Goal: Task Accomplishment & Management: Manage account settings

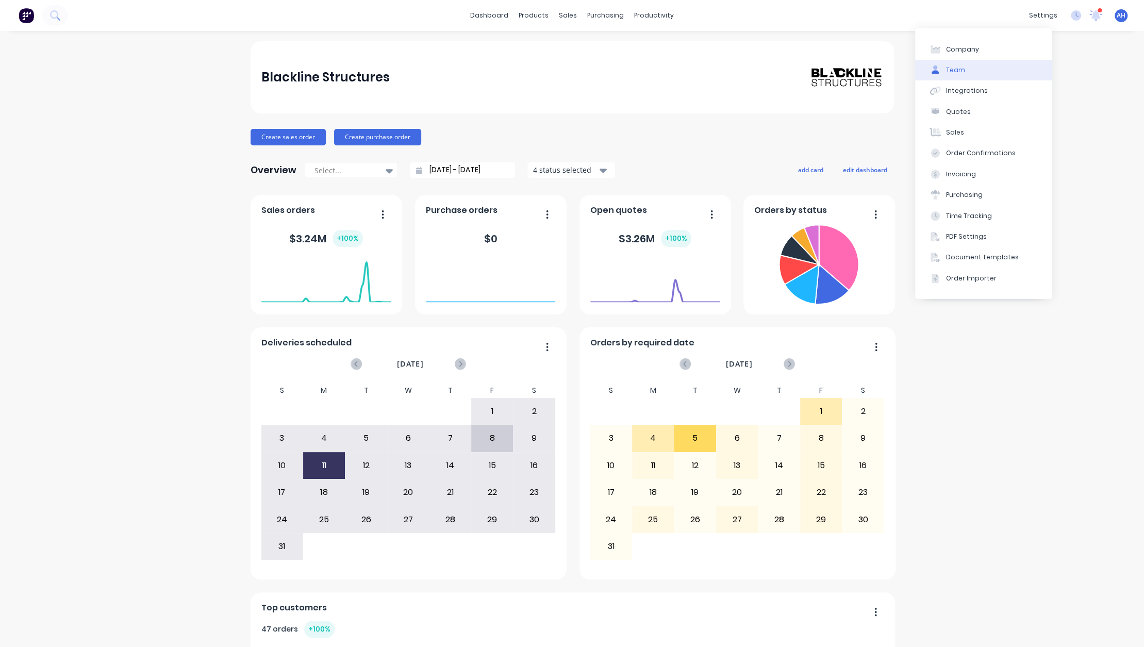
click at [952, 66] on div "Team" at bounding box center [955, 69] width 19 height 9
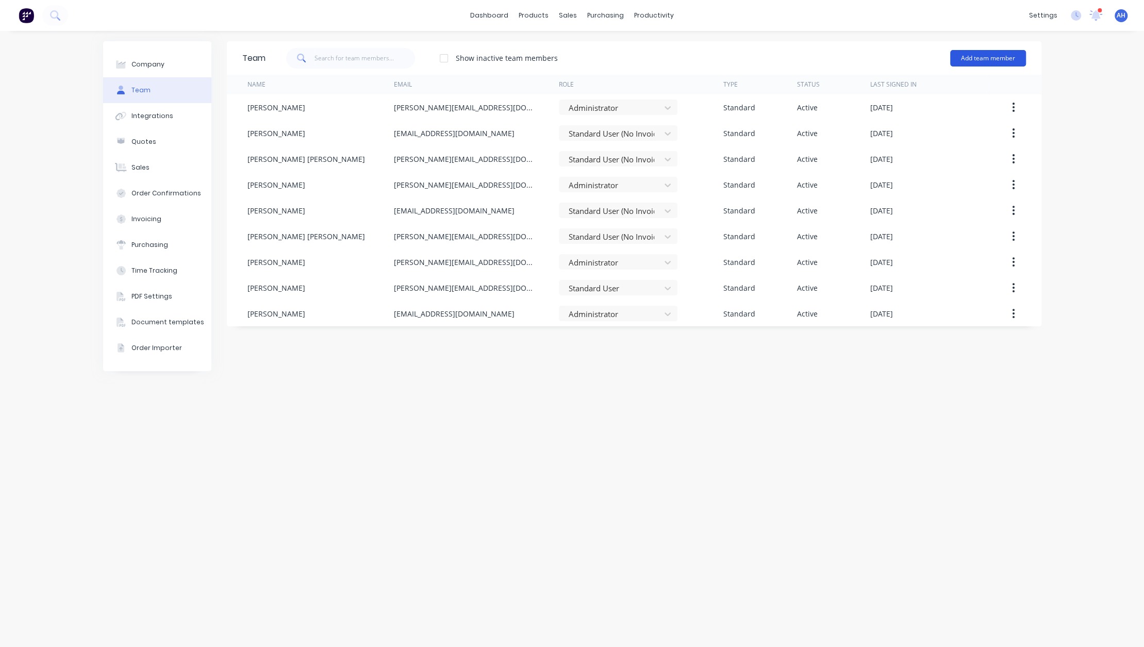
click at [1005, 57] on button "Add team member" at bounding box center [988, 58] width 76 height 16
click at [928, 85] on div "Standard team member A team member that can login to Factory" at bounding box center [943, 89] width 146 height 30
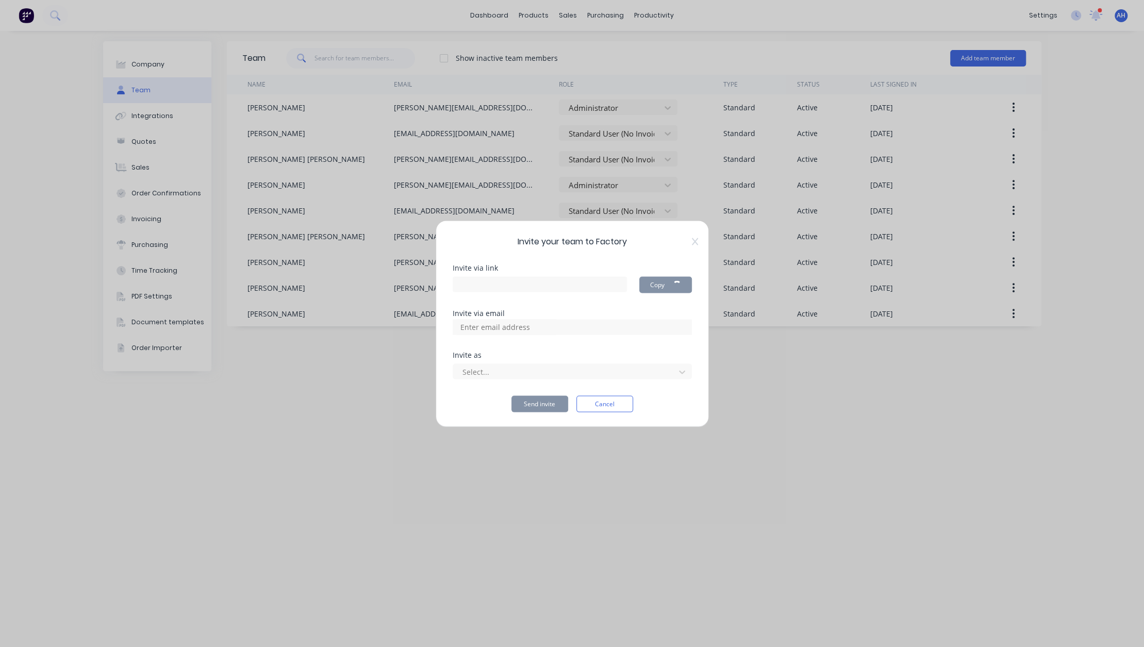
type input "[URL][DOMAIN_NAME]"
click at [607, 401] on button "Cancel" at bounding box center [604, 403] width 57 height 16
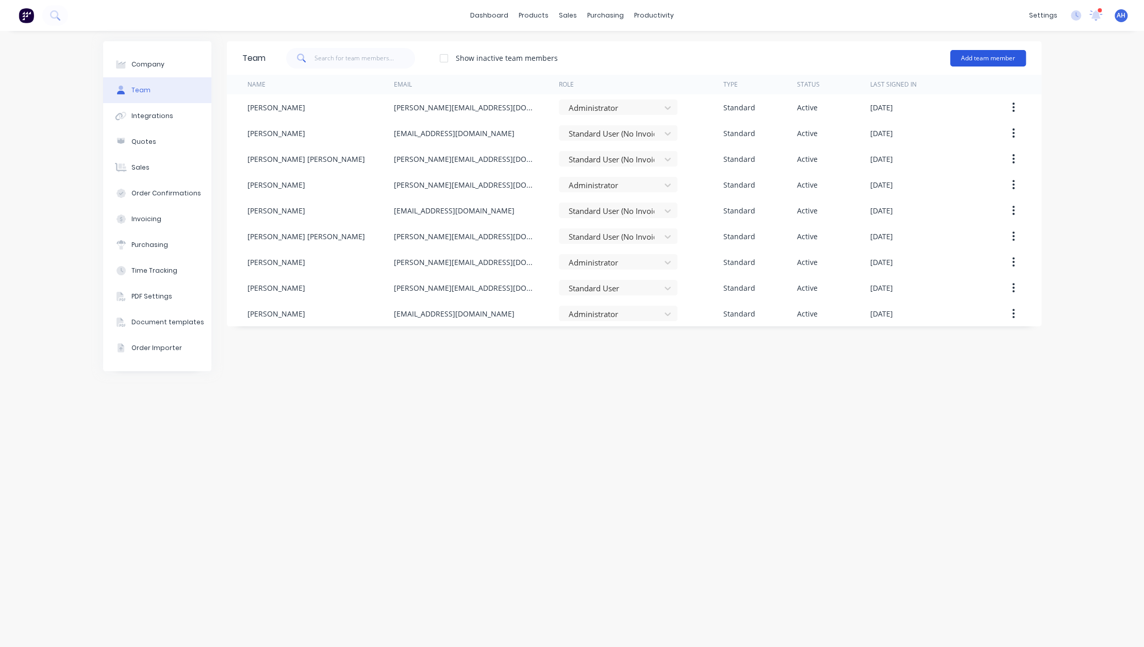
click at [971, 55] on button "Add team member" at bounding box center [988, 58] width 76 height 16
click at [922, 85] on div "Standard team member A team member that can login to Factory" at bounding box center [943, 89] width 146 height 30
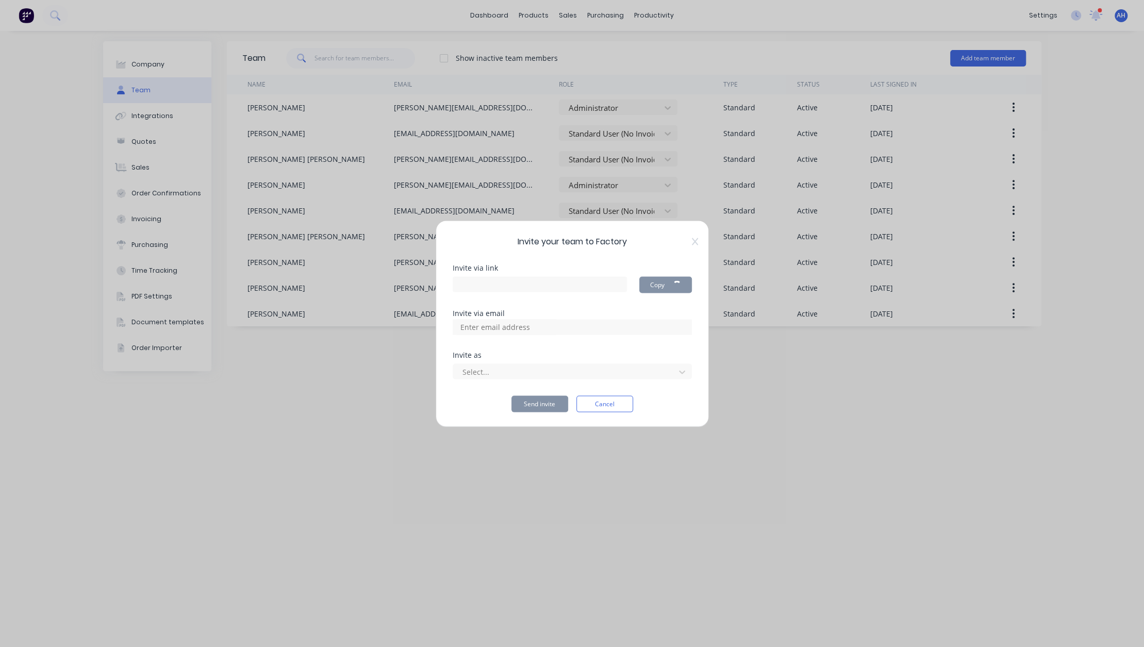
type input "[URL][DOMAIN_NAME]"
click at [520, 326] on input at bounding box center [506, 326] width 103 height 15
type input "michael@blacklinesteel.com.au"
click at [518, 370] on div at bounding box center [565, 371] width 208 height 13
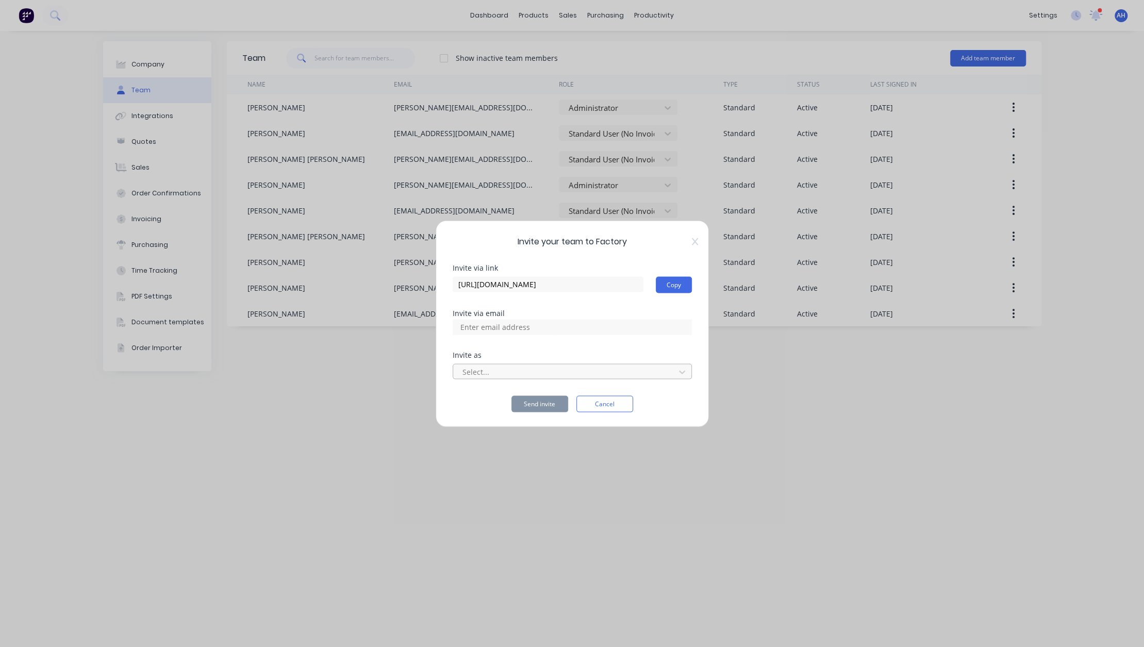
scroll to position [0, 0]
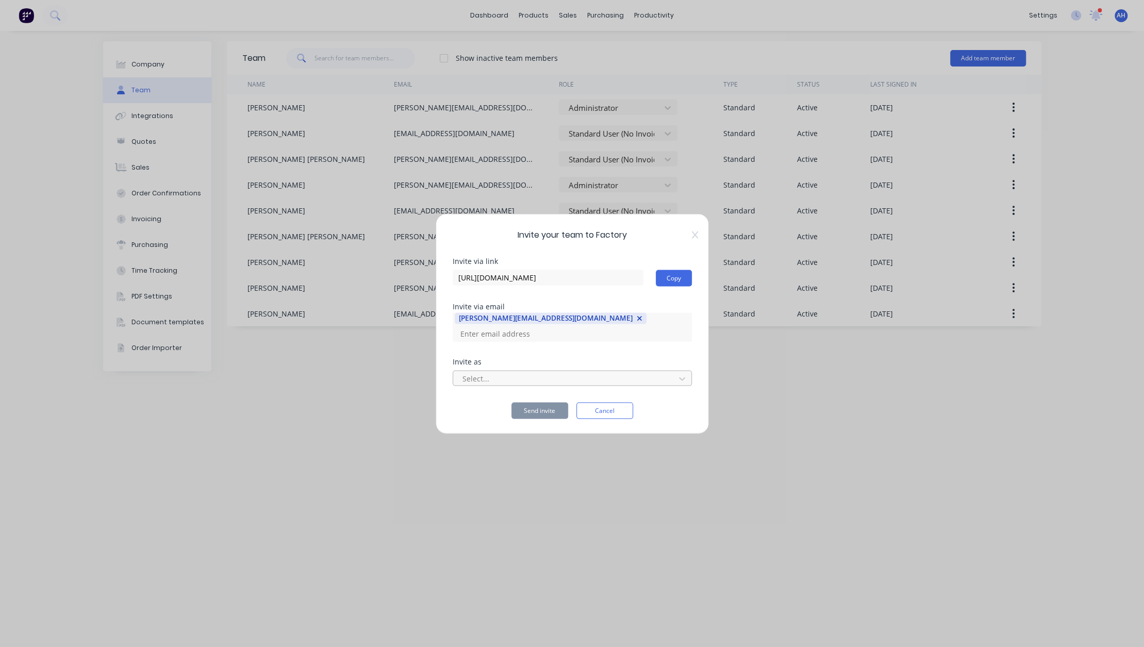
click at [510, 372] on div at bounding box center [565, 378] width 208 height 13
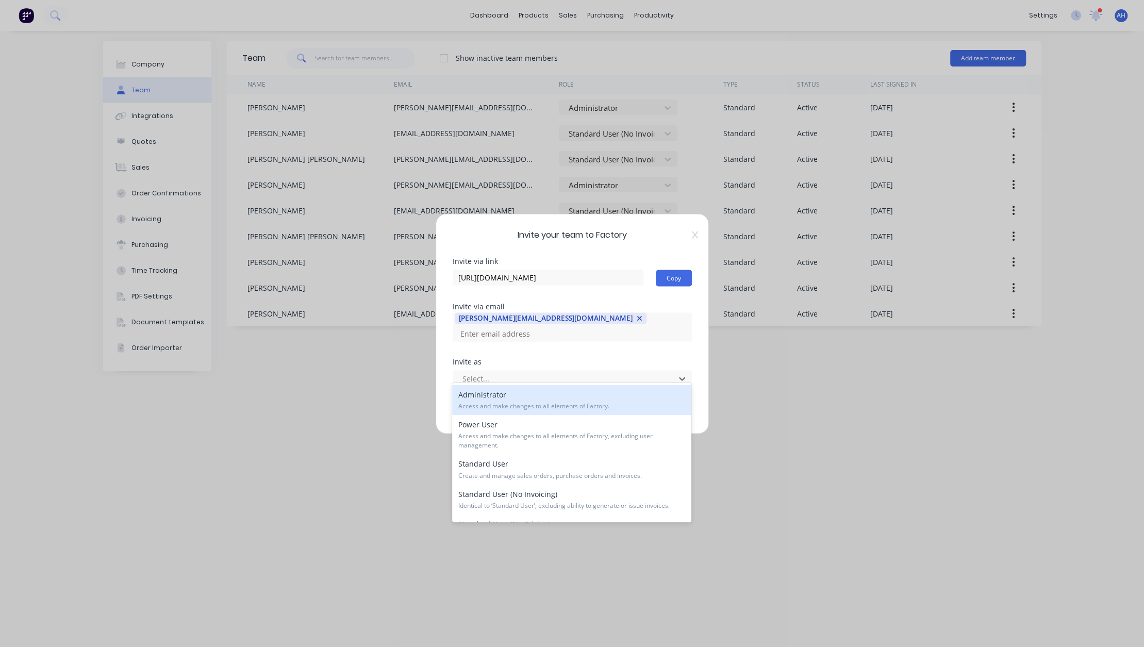
click at [508, 402] on span "Access and make changes to all elements of Factory." at bounding box center [571, 406] width 227 height 9
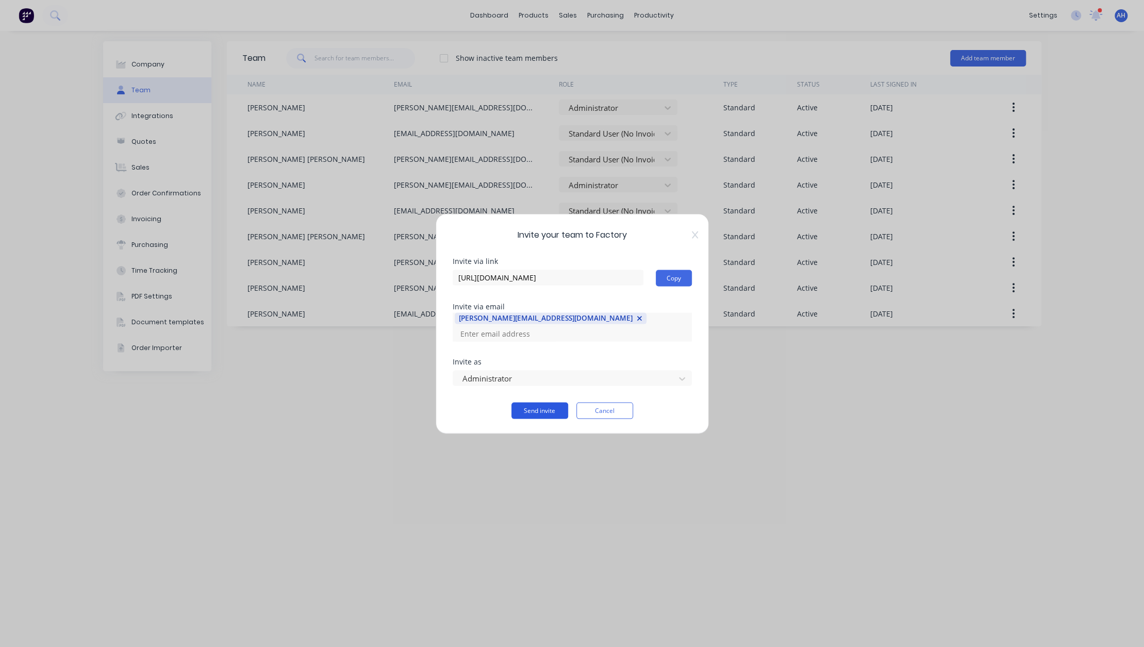
click at [542, 404] on button "Send invite" at bounding box center [539, 410] width 57 height 16
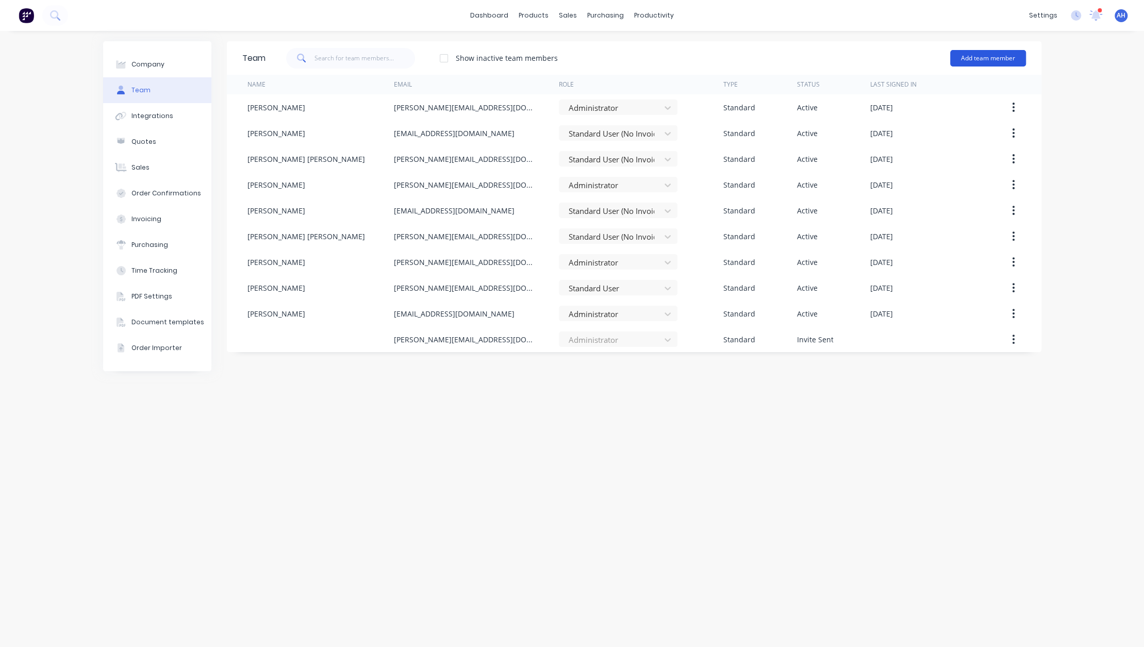
click at [985, 58] on button "Add team member" at bounding box center [988, 58] width 76 height 16
click at [932, 88] on div "Standard team member A team member that can login to Factory" at bounding box center [943, 89] width 146 height 30
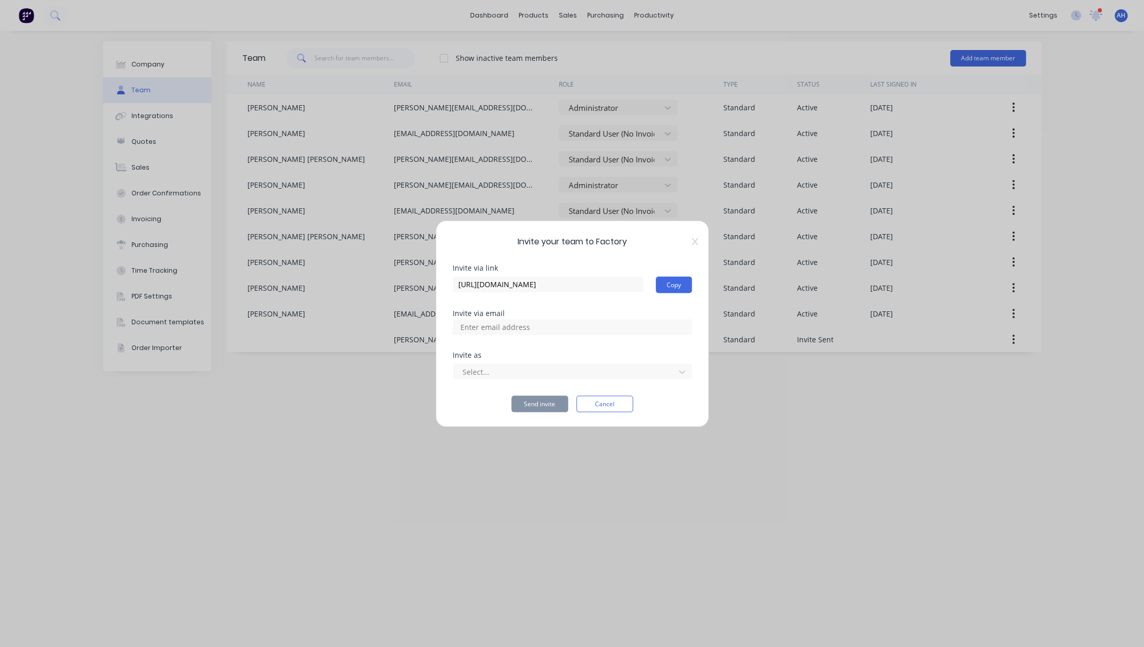
click at [516, 322] on input at bounding box center [506, 326] width 103 height 15
type input "J"
type input "john@blacklinesteel.com.au"
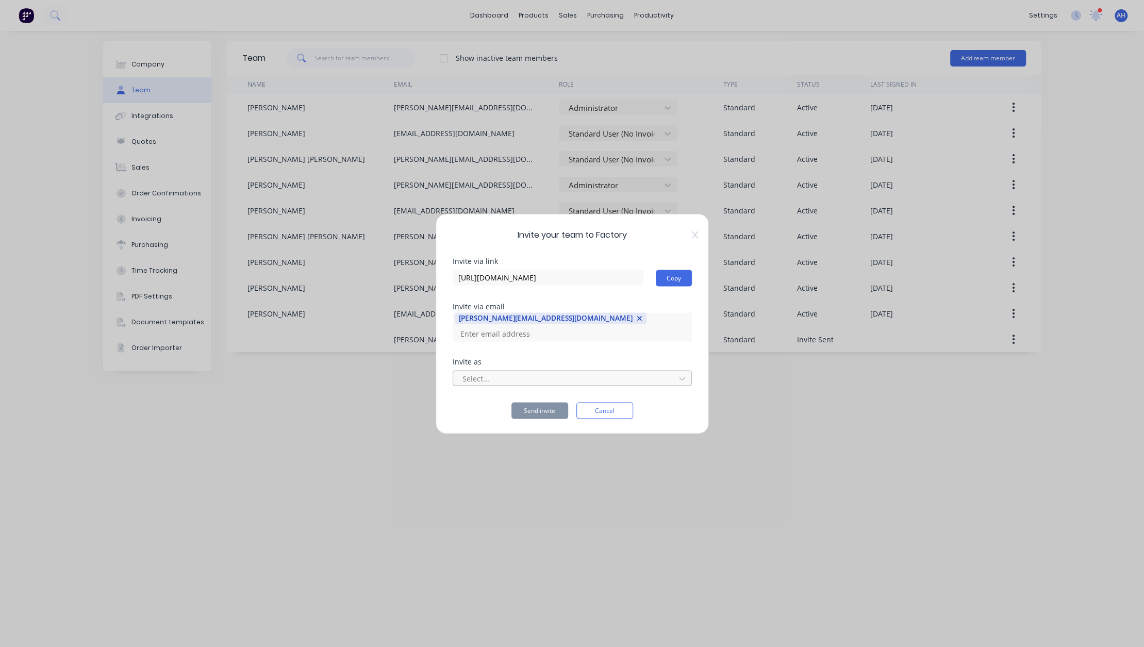
click at [492, 371] on div "Select..." at bounding box center [565, 378] width 214 height 15
click at [489, 372] on div at bounding box center [565, 378] width 208 height 13
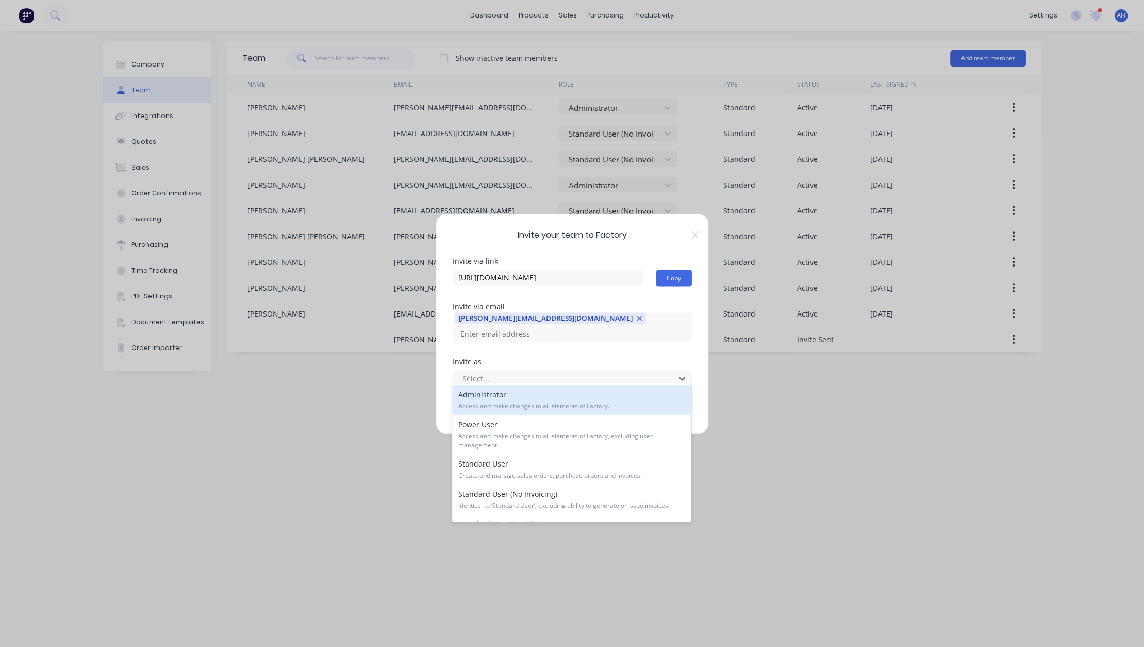
click at [500, 396] on div "Administrator Access and make changes to all elements of Factory." at bounding box center [571, 400] width 239 height 30
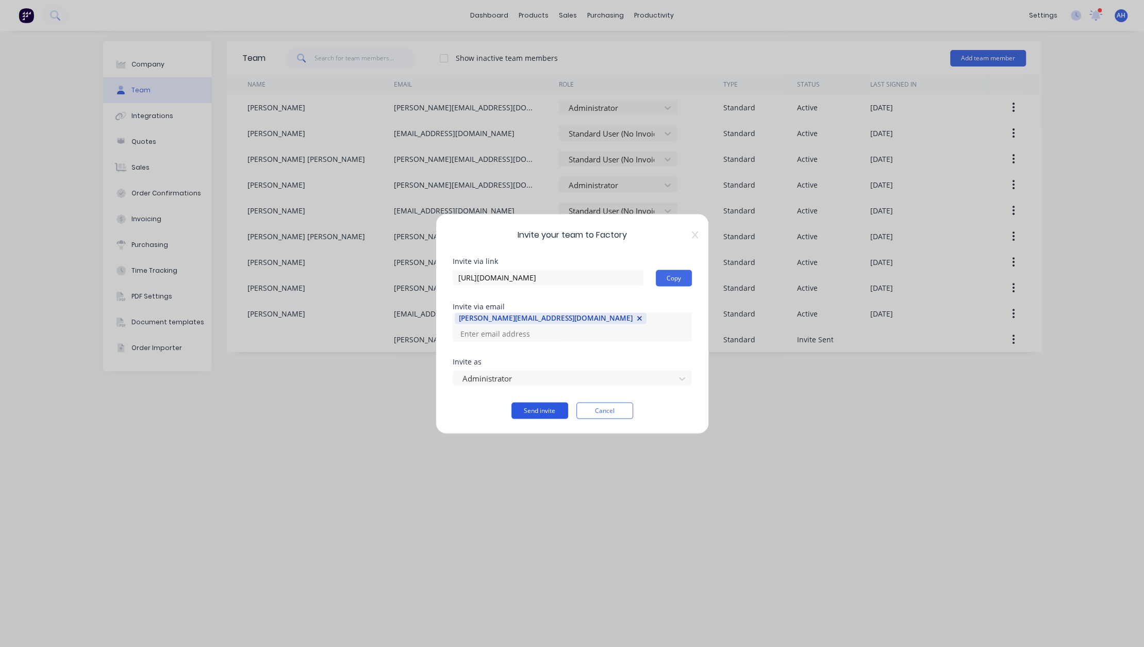
click at [543, 403] on button "Send invite" at bounding box center [539, 410] width 57 height 16
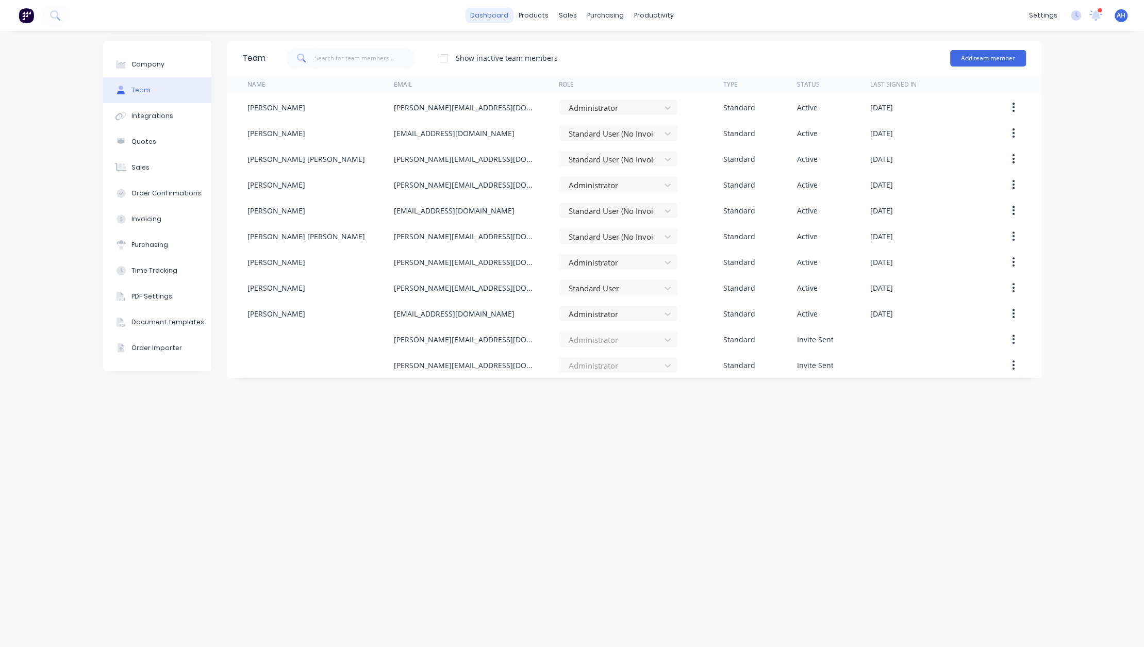
click at [499, 16] on link "dashboard" at bounding box center [489, 15] width 48 height 15
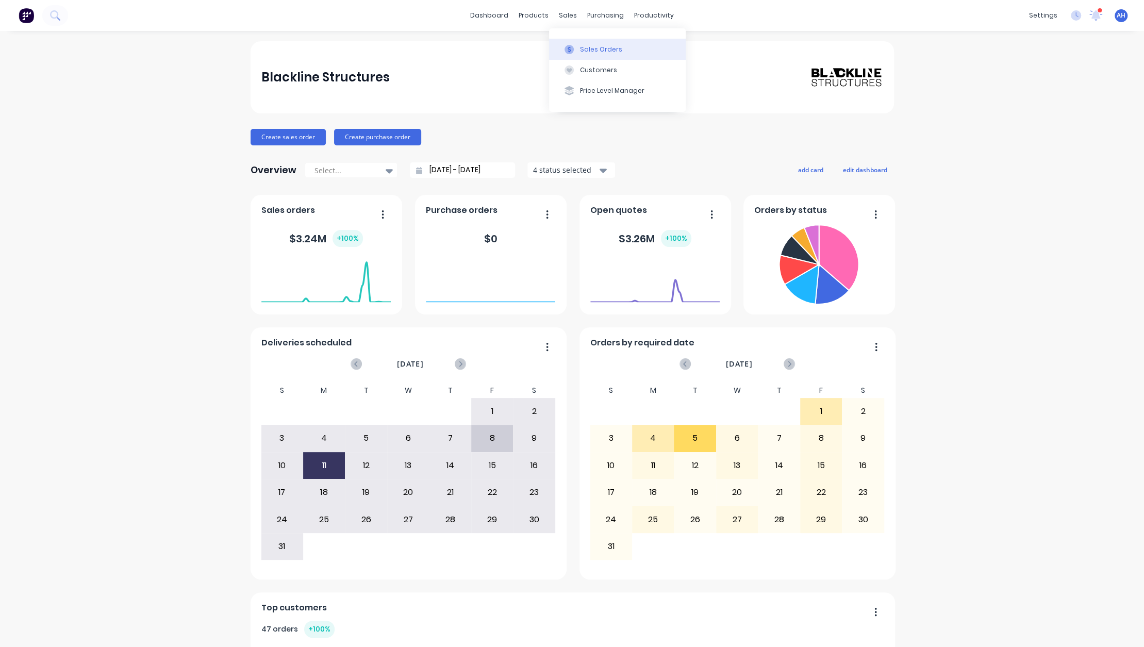
click at [591, 51] on div "Sales Orders" at bounding box center [601, 49] width 42 height 9
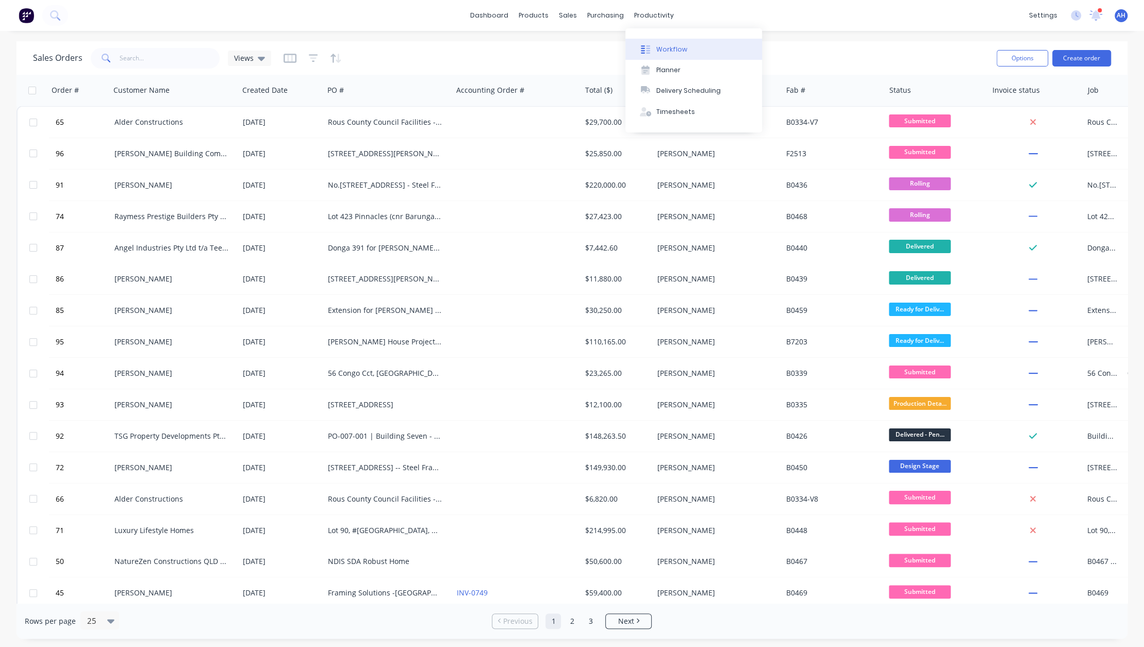
click at [661, 46] on div "Workflow" at bounding box center [671, 49] width 31 height 9
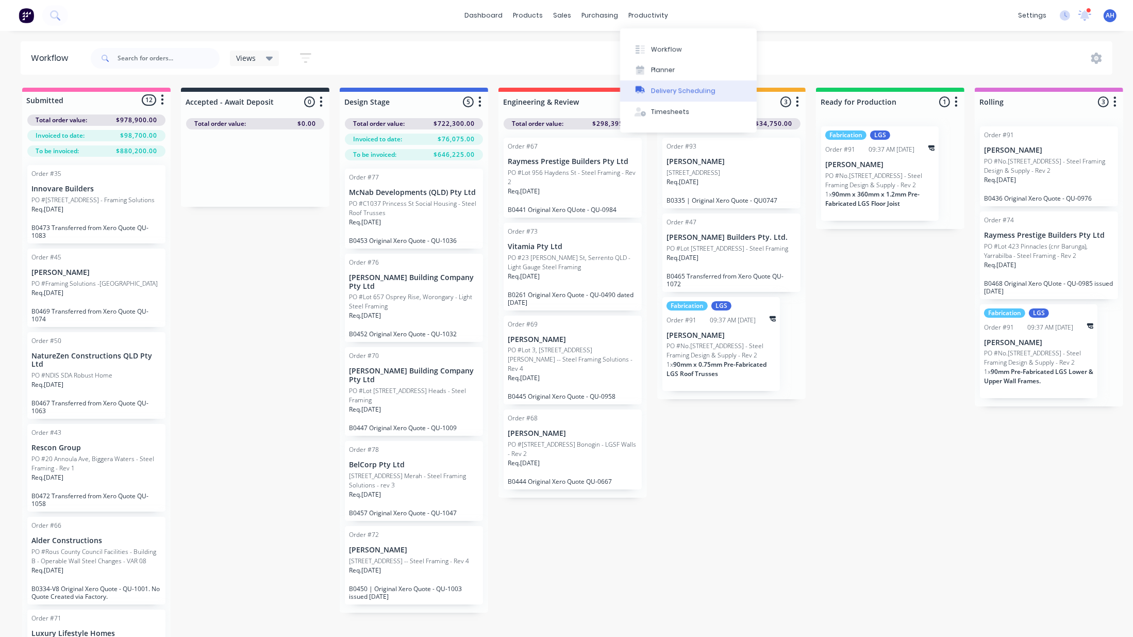
click at [658, 89] on div "Delivery Scheduling" at bounding box center [683, 90] width 64 height 9
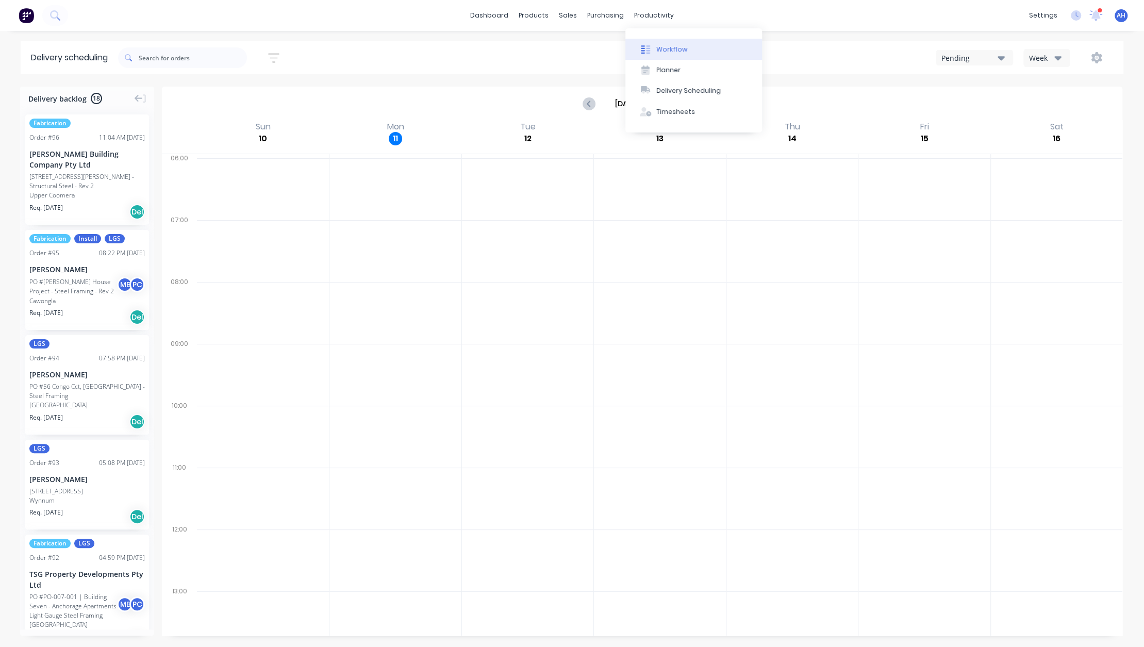
click at [664, 49] on div "Workflow" at bounding box center [671, 49] width 31 height 9
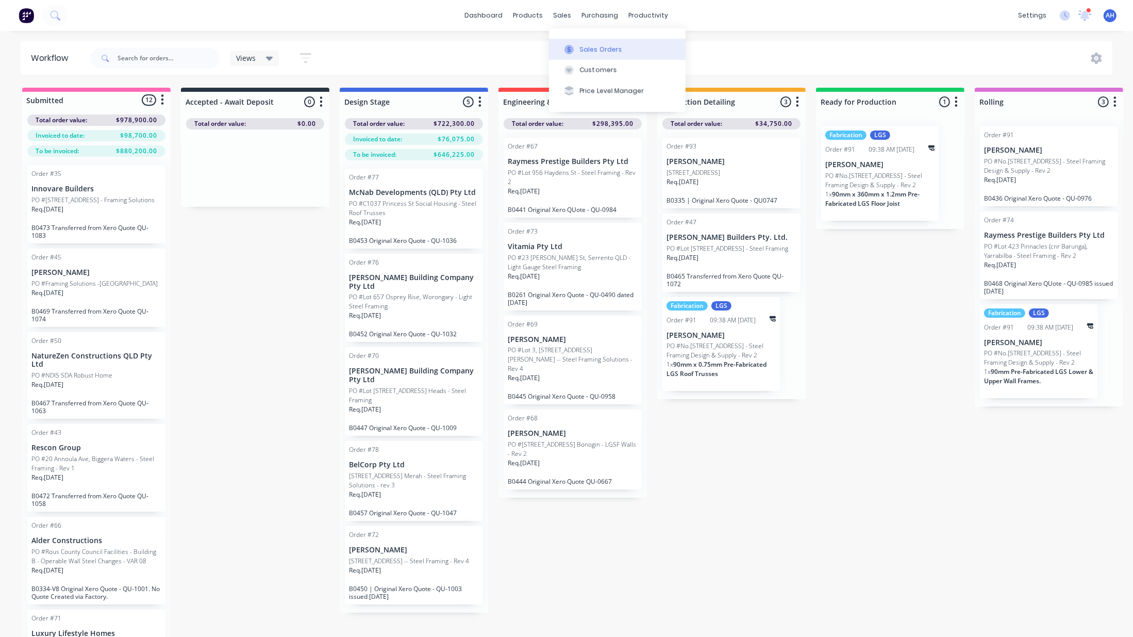
click at [581, 47] on div "Sales Orders" at bounding box center [601, 49] width 42 height 9
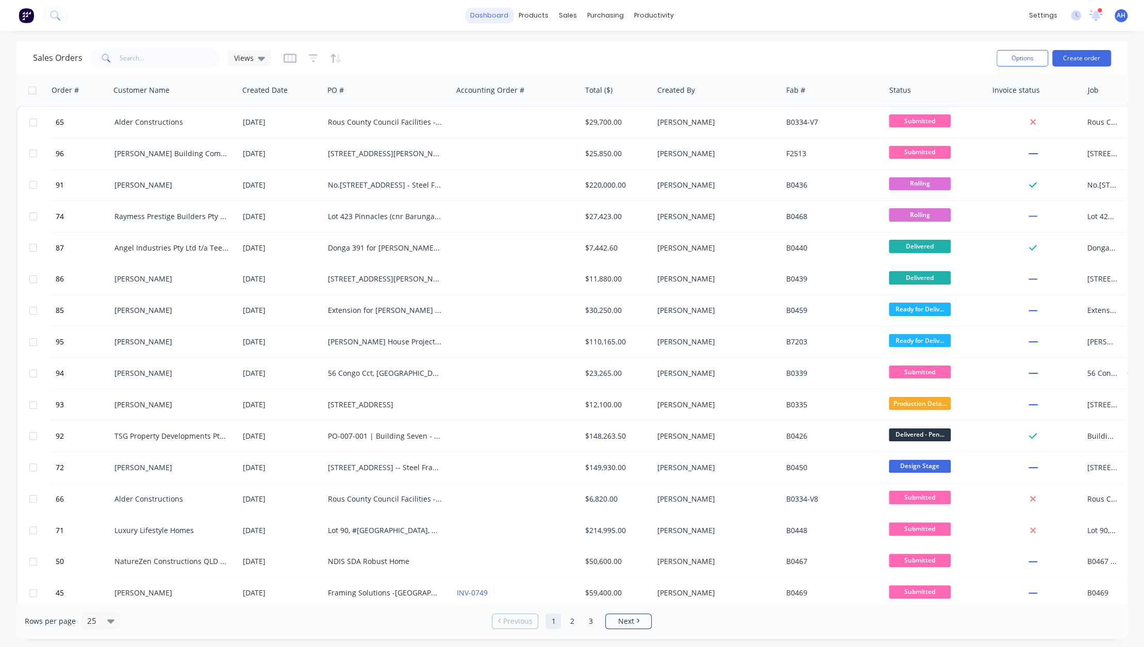
click at [478, 19] on link "dashboard" at bounding box center [489, 15] width 48 height 15
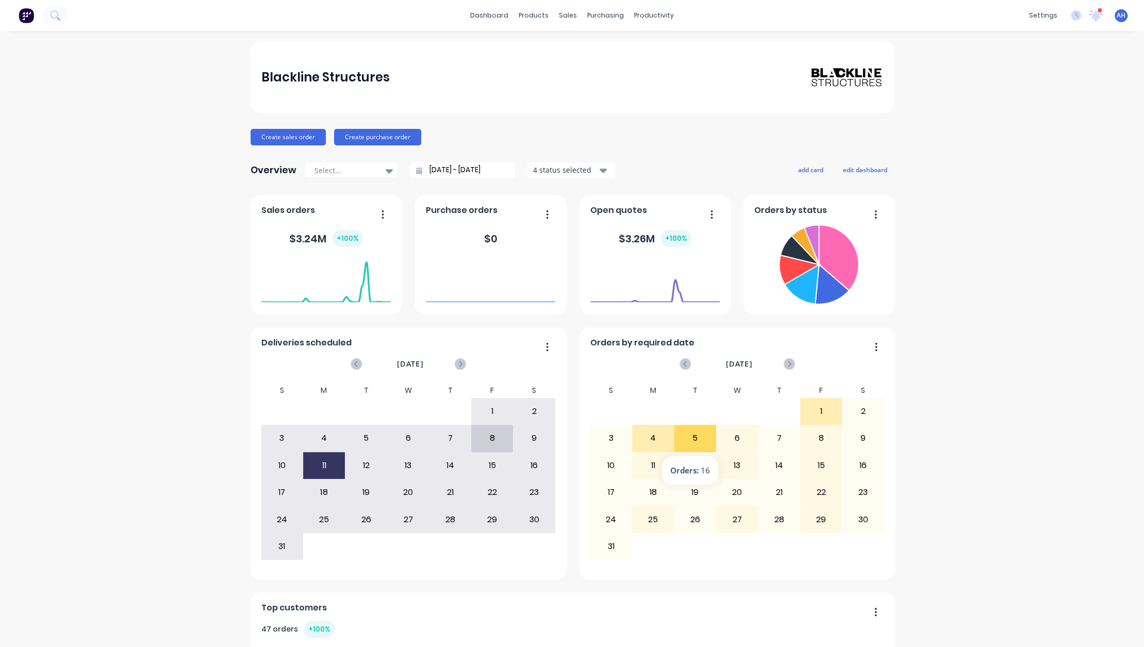
click at [690, 437] on div "5" at bounding box center [694, 438] width 41 height 26
click at [487, 438] on div "8" at bounding box center [492, 438] width 41 height 26
click at [483, 472] on div "15" at bounding box center [492, 466] width 41 height 26
click at [317, 470] on div "11" at bounding box center [324, 466] width 41 height 26
click at [318, 498] on div "18" at bounding box center [324, 492] width 41 height 26
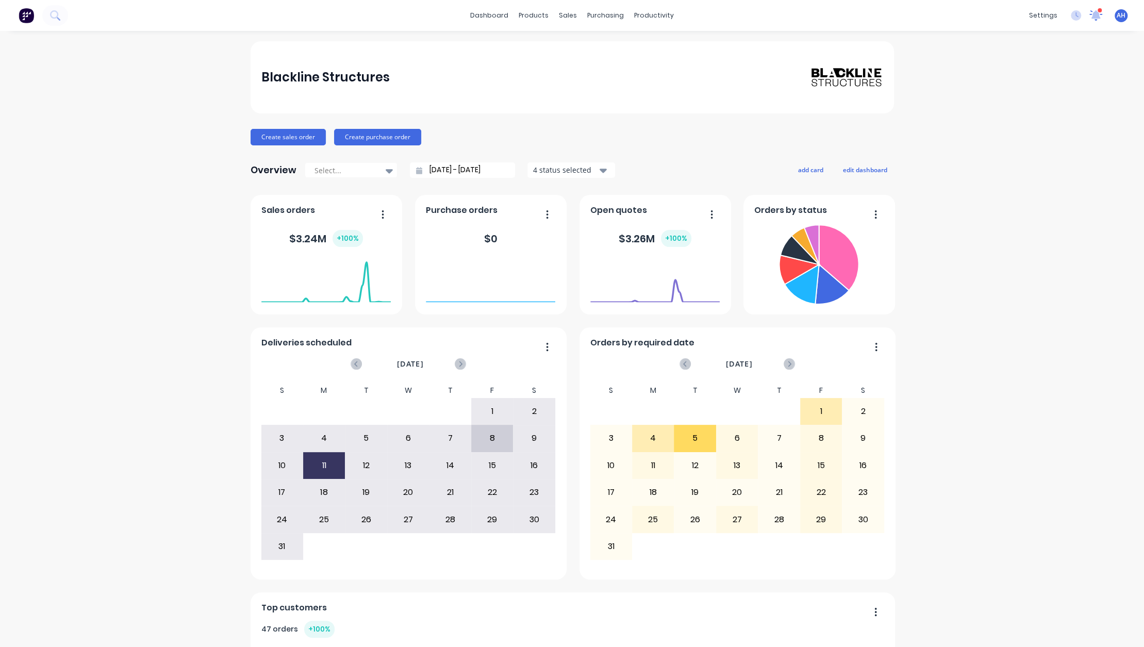
click at [1091, 13] on icon at bounding box center [1095, 14] width 9 height 8
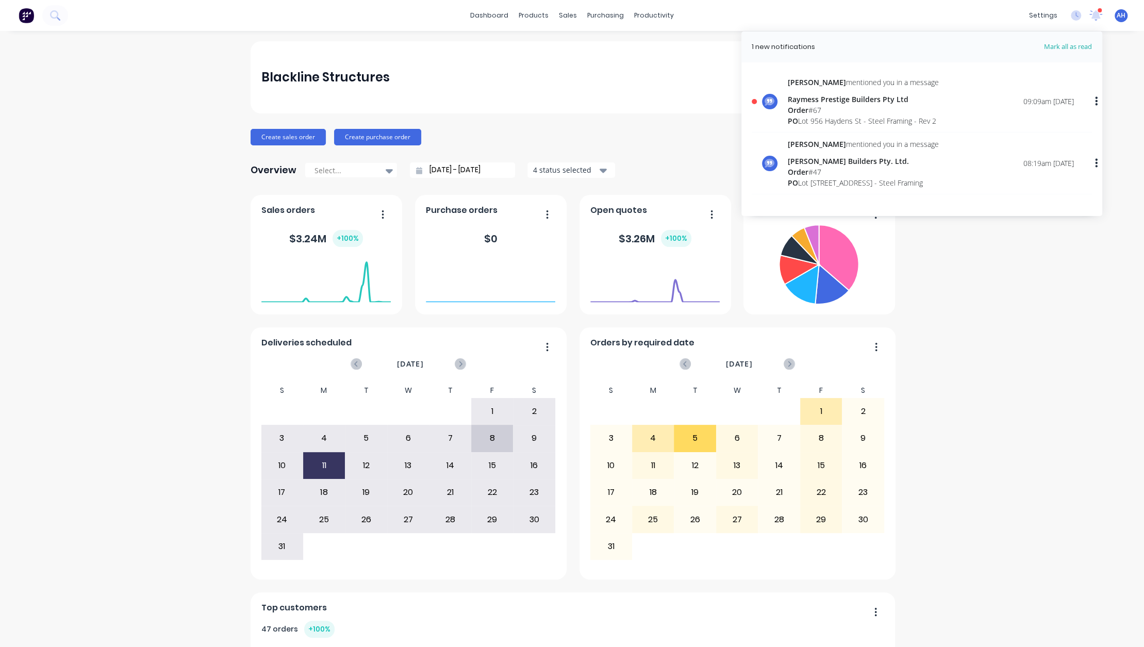
click at [823, 103] on div "Raymess Prestige Builders Pty Ltd" at bounding box center [863, 99] width 151 height 11
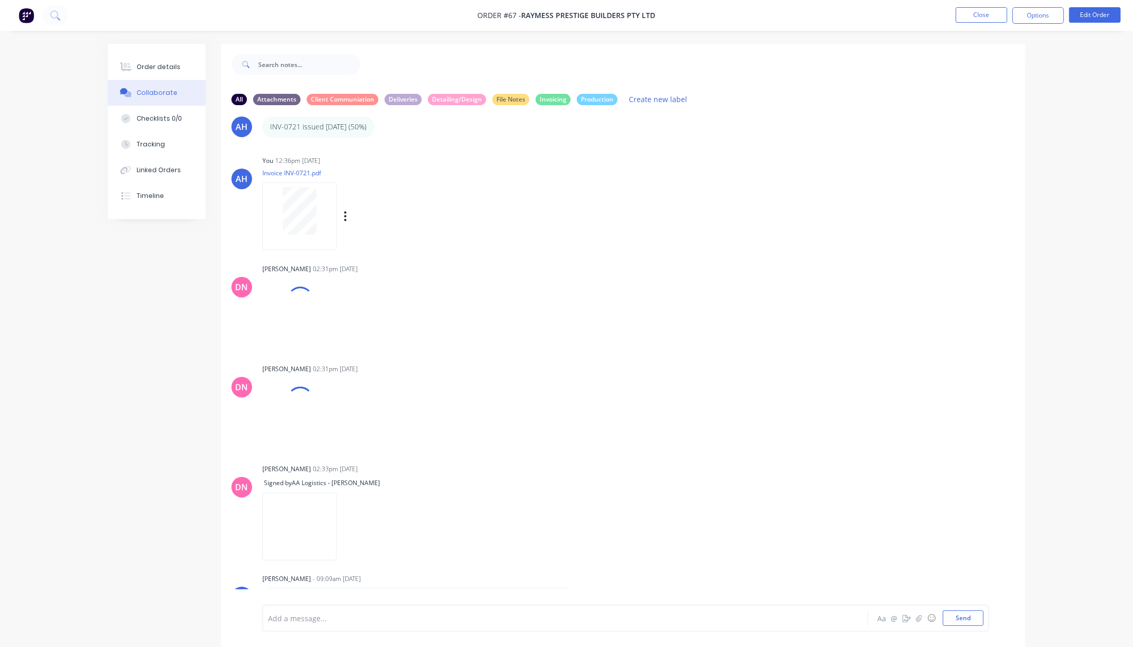
scroll to position [426, 0]
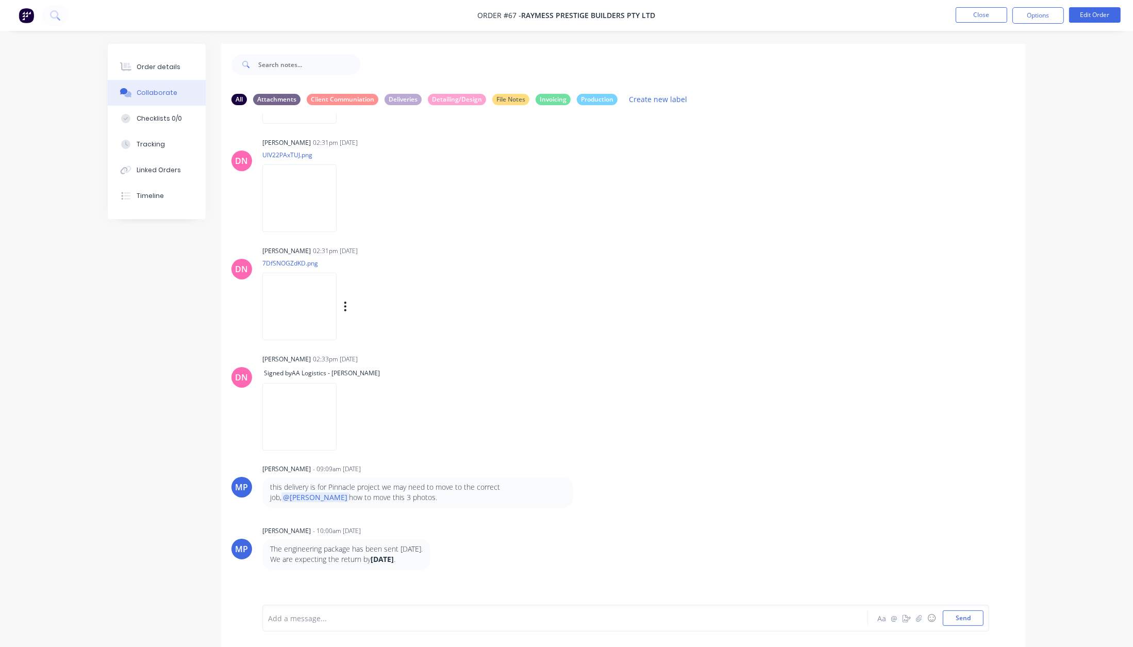
click at [347, 308] on div "Labels Download Delete" at bounding box center [399, 306] width 116 height 15
click at [344, 308] on icon "button" at bounding box center [345, 307] width 3 height 12
click at [660, 402] on div "DN Demi Nguyen 02:33pm 08/08/25 Signed by AA Logistics - Dave Labels Delete" at bounding box center [623, 399] width 804 height 94
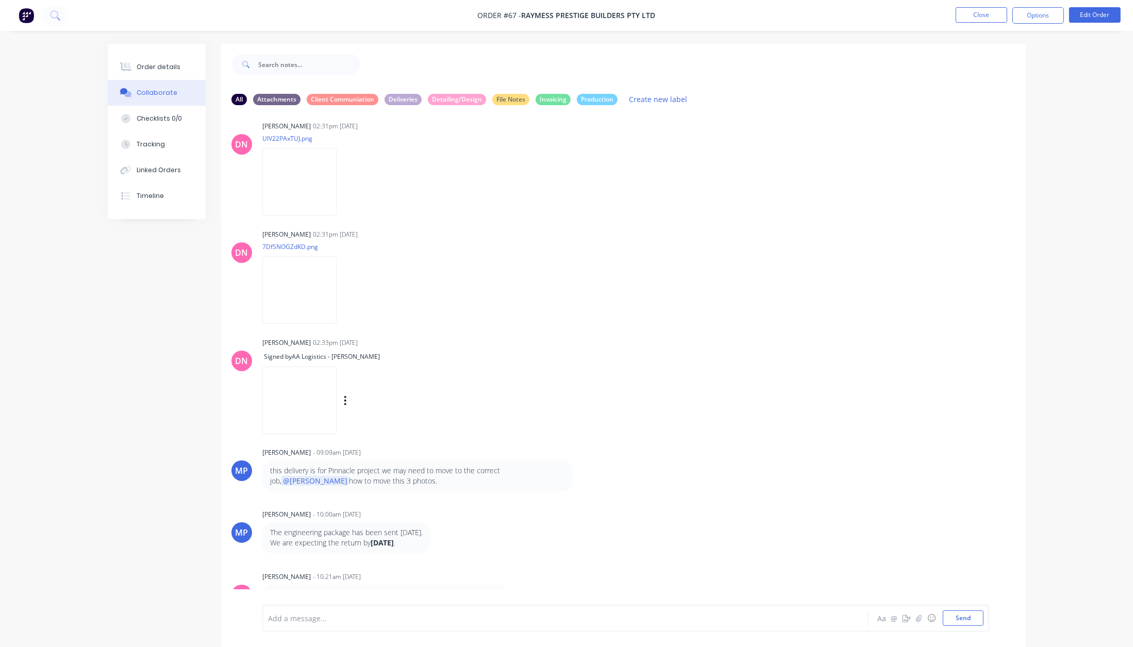
scroll to position [442, 0]
click at [304, 293] on img at bounding box center [299, 291] width 74 height 68
click at [346, 401] on icon "button" at bounding box center [345, 400] width 2 height 9
click at [337, 401] on img at bounding box center [299, 401] width 74 height 68
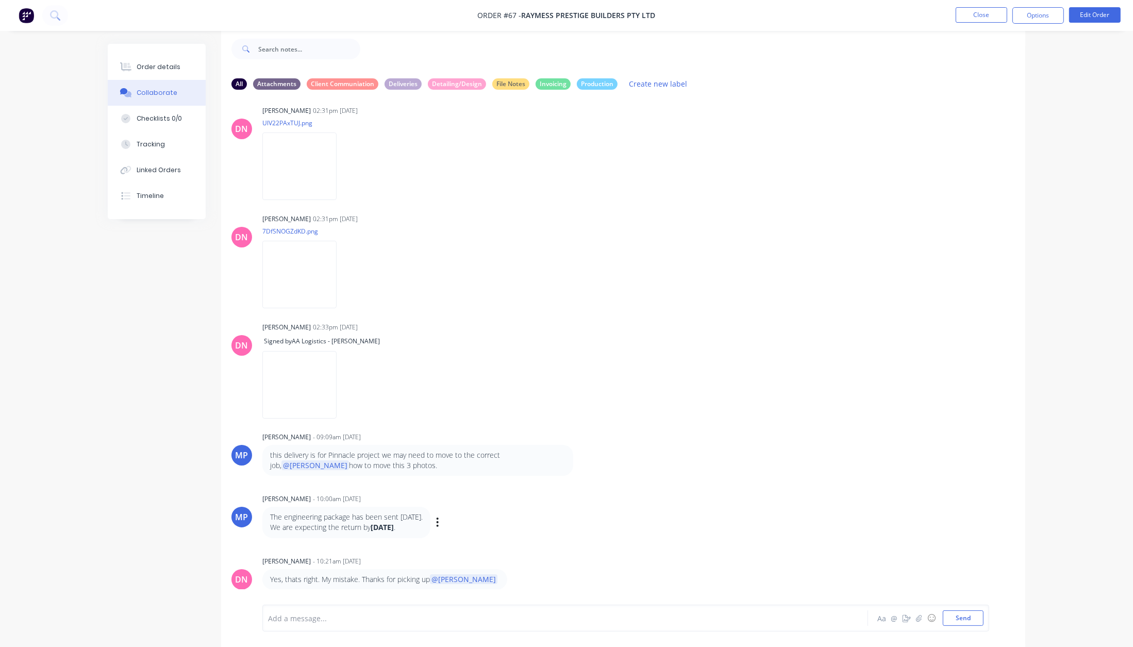
scroll to position [15, 0]
click at [581, 460] on button "button" at bounding box center [580, 460] width 4 height 15
click at [706, 459] on div "MP Marlon Pueblos - 09:09am 09/08/25 this delivery is for Pinnacle project we m…" at bounding box center [623, 453] width 804 height 47
click at [301, 621] on div at bounding box center [537, 618] width 536 height 11
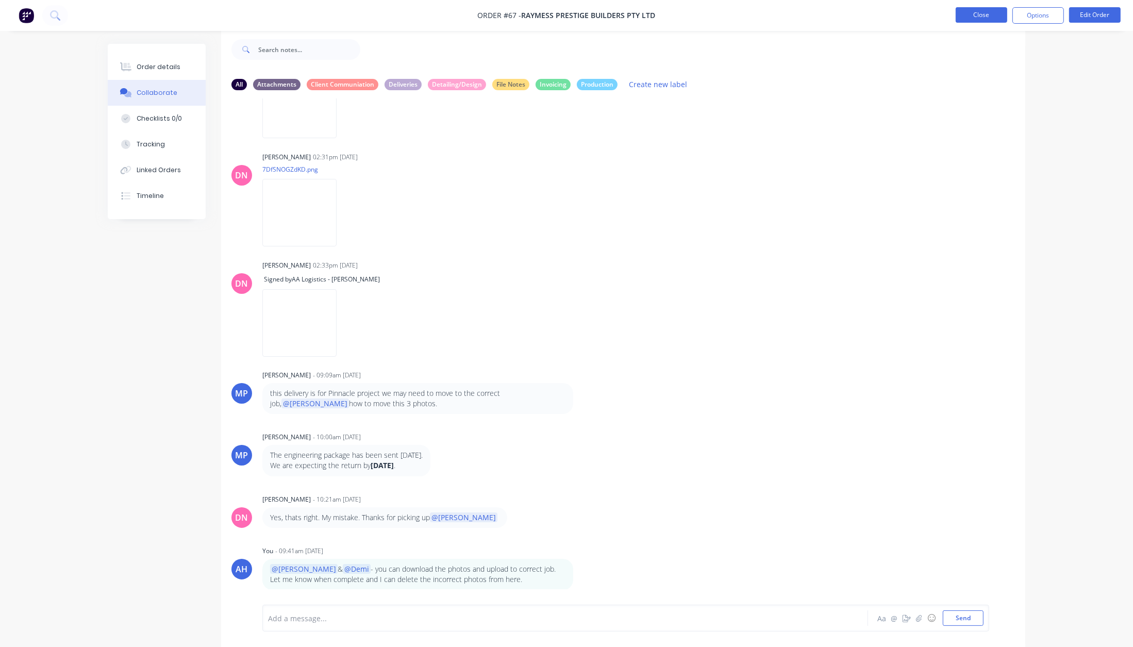
click at [977, 19] on button "Close" at bounding box center [982, 14] width 52 height 15
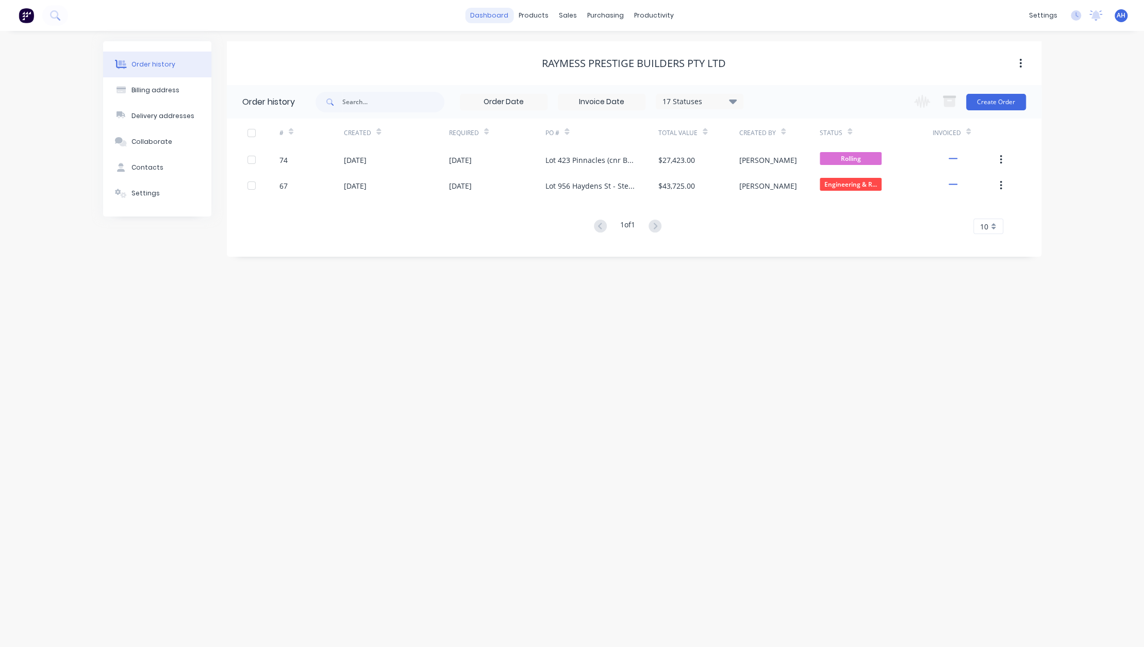
click at [489, 11] on link "dashboard" at bounding box center [489, 15] width 48 height 15
